Goal: Information Seeking & Learning: Learn about a topic

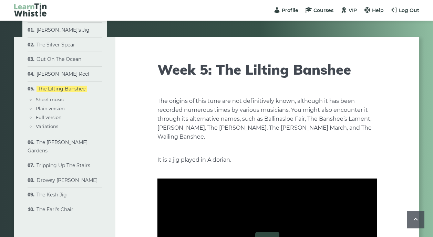
scroll to position [895, 0]
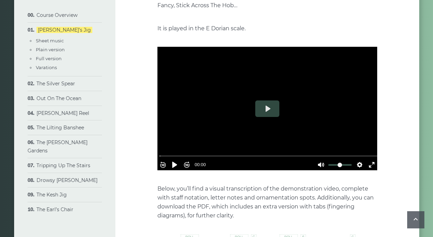
scroll to position [183, 0]
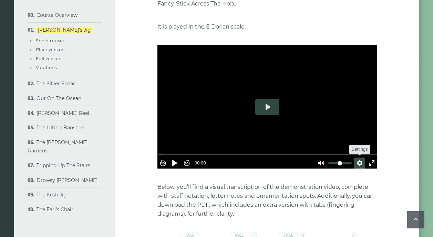
click at [356, 158] on button "Settings" at bounding box center [359, 163] width 11 height 11
click at [328, 143] on span "Speed Normal" at bounding box center [337, 147] width 34 height 8
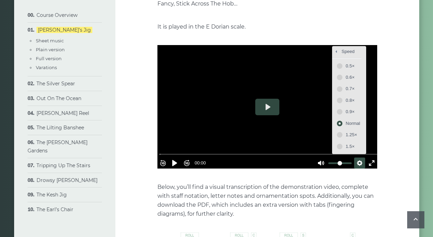
click at [348, 108] on span "0.9×" at bounding box center [353, 112] width 14 height 8
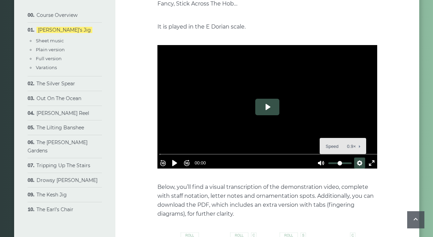
click at [267, 99] on button "Play" at bounding box center [267, 107] width 24 height 17
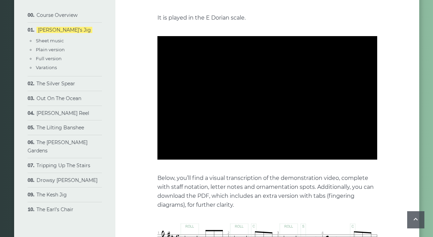
scroll to position [193, 0]
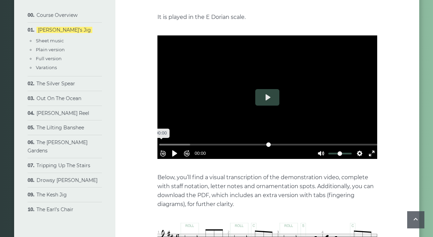
drag, startPoint x: 250, startPoint y: 133, endPoint x: 163, endPoint y: 133, distance: 86.8
click at [163, 142] on input "Seek" at bounding box center [268, 145] width 219 height 7
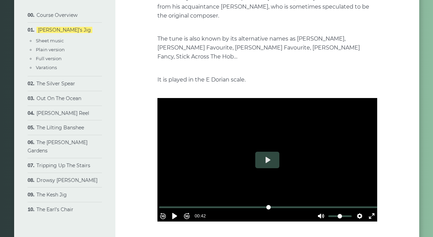
scroll to position [130, 0]
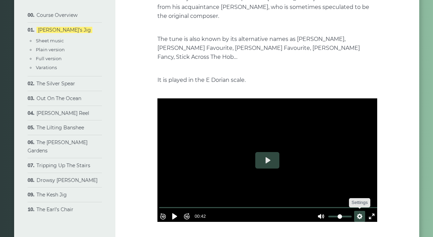
click at [357, 211] on button "Settings" at bounding box center [359, 216] width 11 height 11
click at [334, 196] on span "Speed 0.9×" at bounding box center [339, 200] width 29 height 8
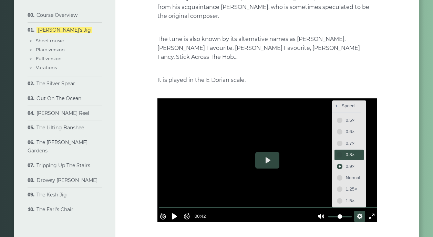
click at [346, 151] on span "0.8×" at bounding box center [353, 155] width 14 height 8
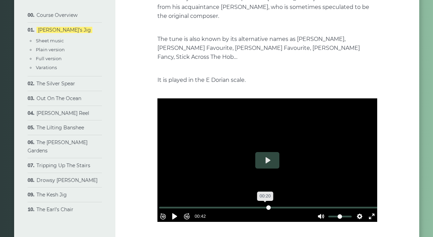
click at [265, 205] on input "Seek" at bounding box center [268, 208] width 219 height 7
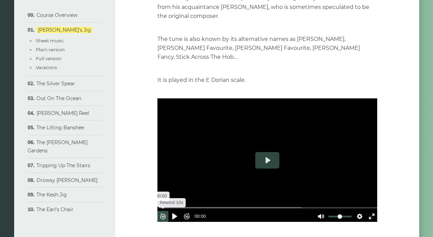
drag, startPoint x: 265, startPoint y: 195, endPoint x: 165, endPoint y: 199, distance: 100.0
click at [165, 199] on div "Rewind 10s Pause Play Forward 10s % buffered 00:00 00:00 Unmute Mute Settings C…" at bounding box center [267, 208] width 220 height 30
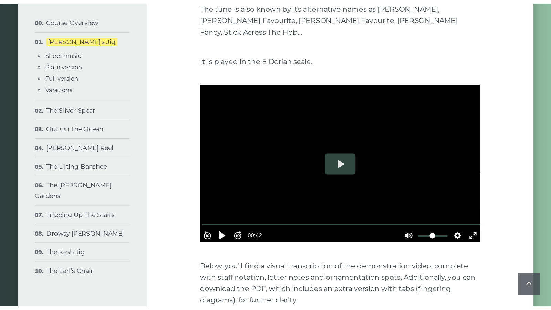
scroll to position [164, 0]
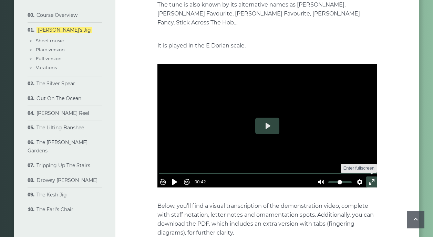
click at [366, 177] on button "Exit fullscreen Enter fullscreen" at bounding box center [371, 182] width 11 height 11
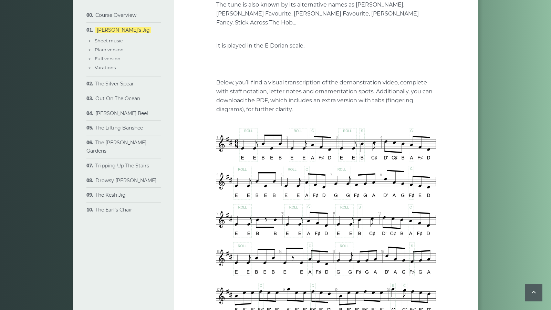
click at [314, 72] on button "Play" at bounding box center [326, 64] width 24 height 17
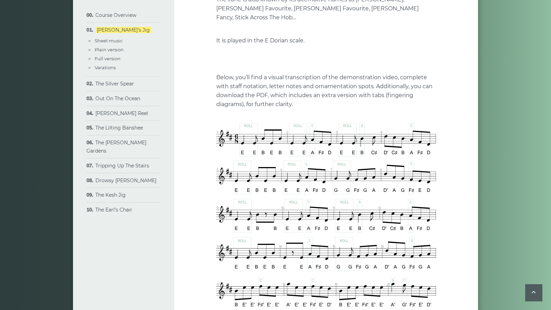
scroll to position [170, 0]
click at [216, 121] on div at bounding box center [326, 59] width 220 height 124
type input "***"
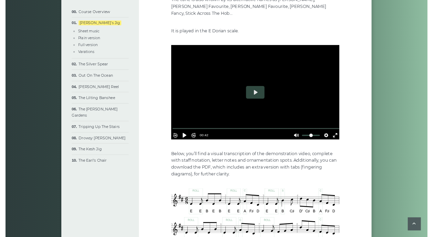
scroll to position [164, 0]
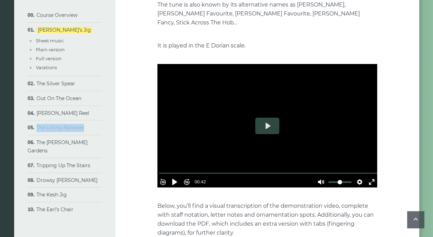
click at [50, 129] on link "The Lilting Banshee" at bounding box center [61, 128] width 48 height 6
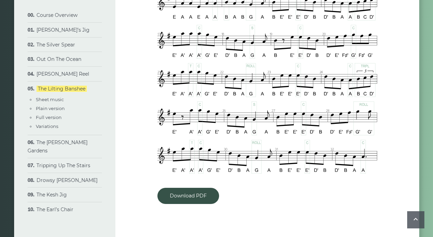
scroll to position [445, 0]
click at [55, 192] on link "The Kesh Jig" at bounding box center [52, 195] width 30 height 6
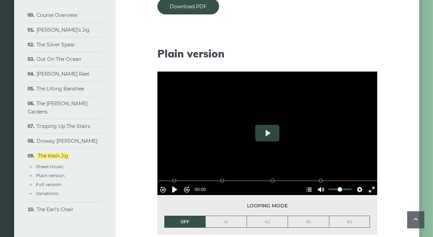
scroll to position [656, 0]
click at [267, 131] on button "Play" at bounding box center [267, 133] width 24 height 17
click at [186, 221] on li "OFF" at bounding box center [184, 222] width 41 height 12
click at [184, 221] on li "OFF" at bounding box center [184, 222] width 41 height 12
click at [185, 222] on li "OFF" at bounding box center [184, 222] width 41 height 12
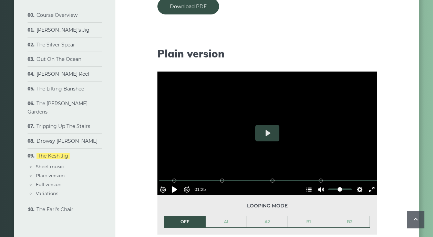
click at [226, 222] on link "A1" at bounding box center [226, 222] width 41 height 12
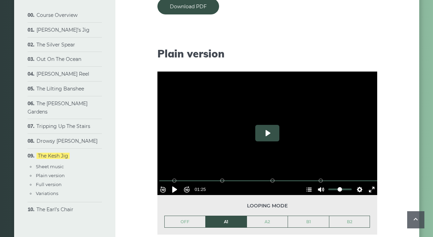
click at [267, 133] on button "Play" at bounding box center [267, 133] width 24 height 17
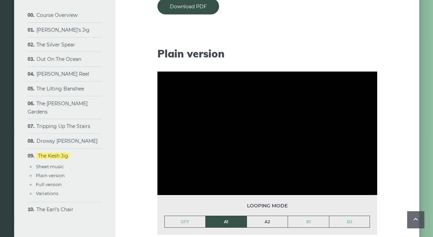
click at [270, 220] on link "A2" at bounding box center [267, 222] width 41 height 12
click at [308, 220] on link "B1" at bounding box center [308, 222] width 41 height 12
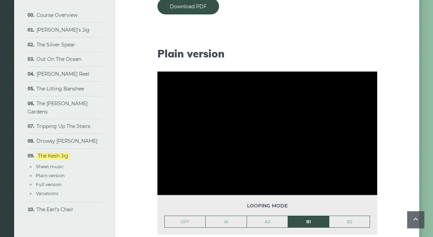
click at [349, 220] on link "B2" at bounding box center [349, 222] width 41 height 12
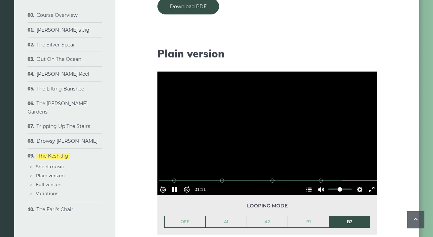
click at [212, 135] on div at bounding box center [267, 134] width 220 height 124
type input "*****"
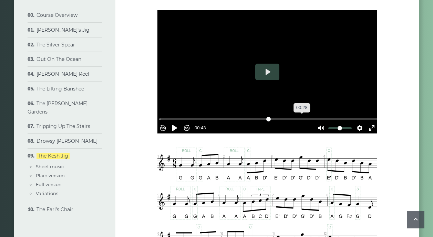
scroll to position [189, 0]
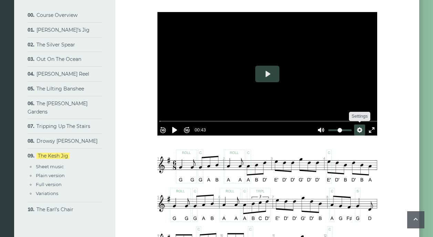
click at [359, 125] on button "Settings" at bounding box center [359, 130] width 11 height 11
click at [325, 110] on span "Speed Normal" at bounding box center [337, 114] width 34 height 8
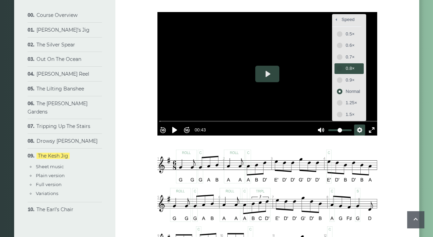
click at [346, 67] on span "0.8×" at bounding box center [353, 69] width 14 height 8
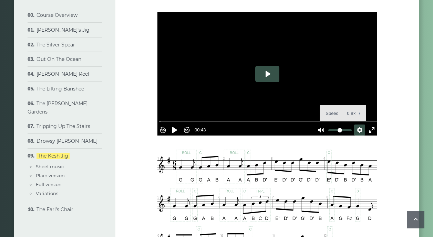
click at [266, 72] on button "Play" at bounding box center [267, 74] width 24 height 17
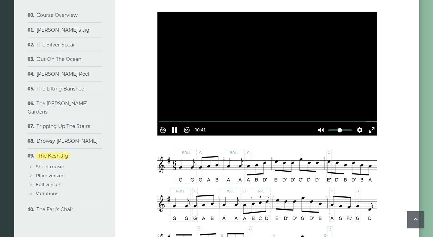
scroll to position [190, 0]
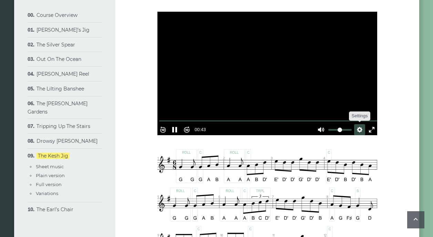
type input "***"
click at [357, 126] on button "Settings" at bounding box center [359, 129] width 11 height 11
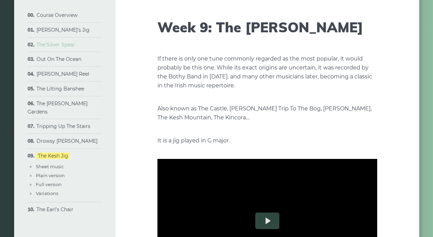
scroll to position [42, 0]
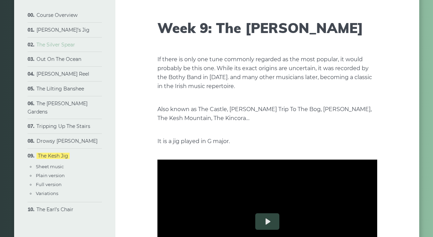
click at [52, 44] on link "The Silver Spear" at bounding box center [56, 45] width 39 height 6
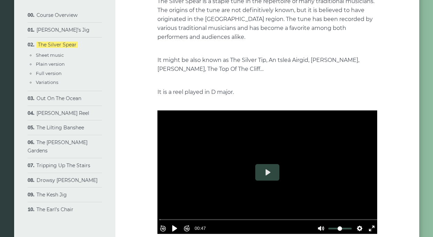
scroll to position [105, 0]
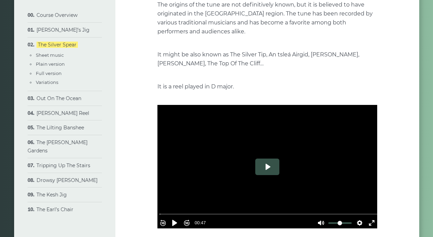
click at [266, 166] on button "Play" at bounding box center [267, 167] width 24 height 17
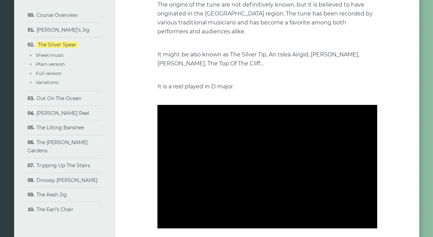
type input "***"
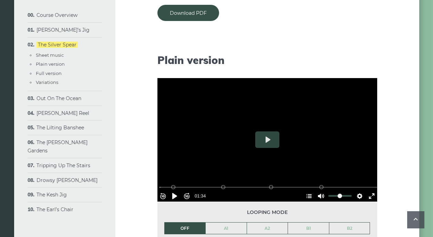
scroll to position [671, 0]
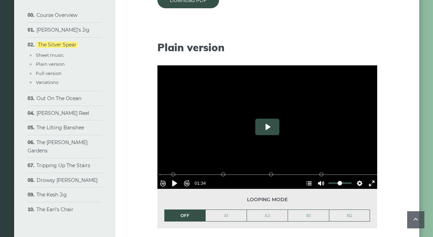
click at [266, 126] on button "Play" at bounding box center [267, 127] width 24 height 17
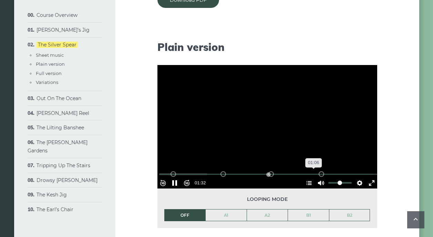
scroll to position [671, 0]
click at [178, 133] on div at bounding box center [267, 127] width 220 height 124
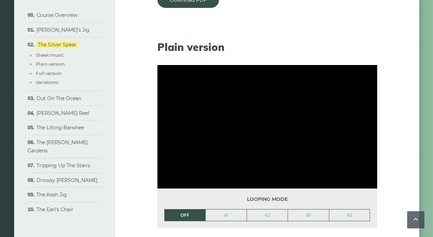
type input "***"
